Goal: Check status: Check status

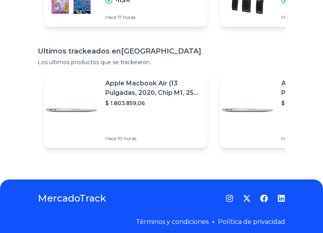
scroll to position [164, 0]
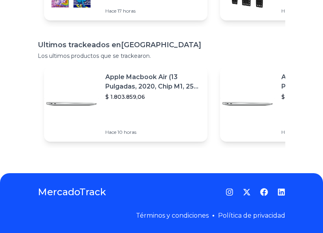
drag, startPoint x: 222, startPoint y: 157, endPoint x: 242, endPoint y: 167, distance: 22.9
click at [222, 157] on div "Ofertas destacadas en [GEOGRAPHIC_DATA] Estas son algunas ofertas que [DEMOGRAP…" at bounding box center [161, 33] width 323 height 255
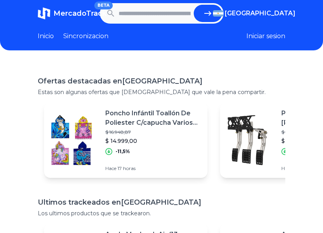
click at [47, 37] on link "Inicio" at bounding box center [46, 35] width 16 height 9
click at [44, 36] on link "Inicio" at bounding box center [46, 35] width 16 height 9
click at [93, 37] on link "Sincronizacion" at bounding box center [85, 35] width 45 height 9
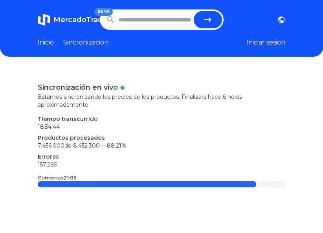
click at [158, 24] on input "text" at bounding box center [155, 19] width 72 height 17
paste input "**********"
click at [197, 11] on button "submit" at bounding box center [211, 19] width 28 height 17
type input "**********"
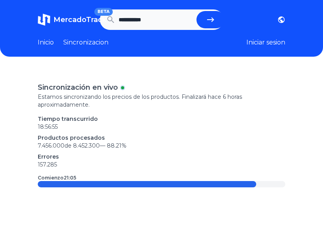
scroll to position [0, 0]
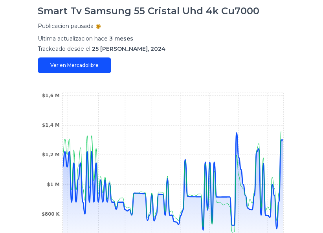
scroll to position [275, 0]
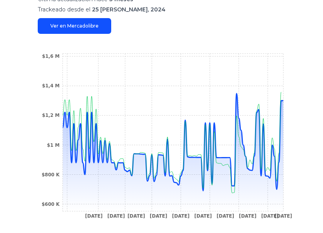
click at [80, 27] on link "Ver en Mercadolibre" at bounding box center [75, 26] width 74 height 16
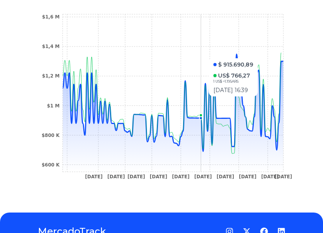
scroll to position [354, 0]
